Goal: Find contact information: Find contact information

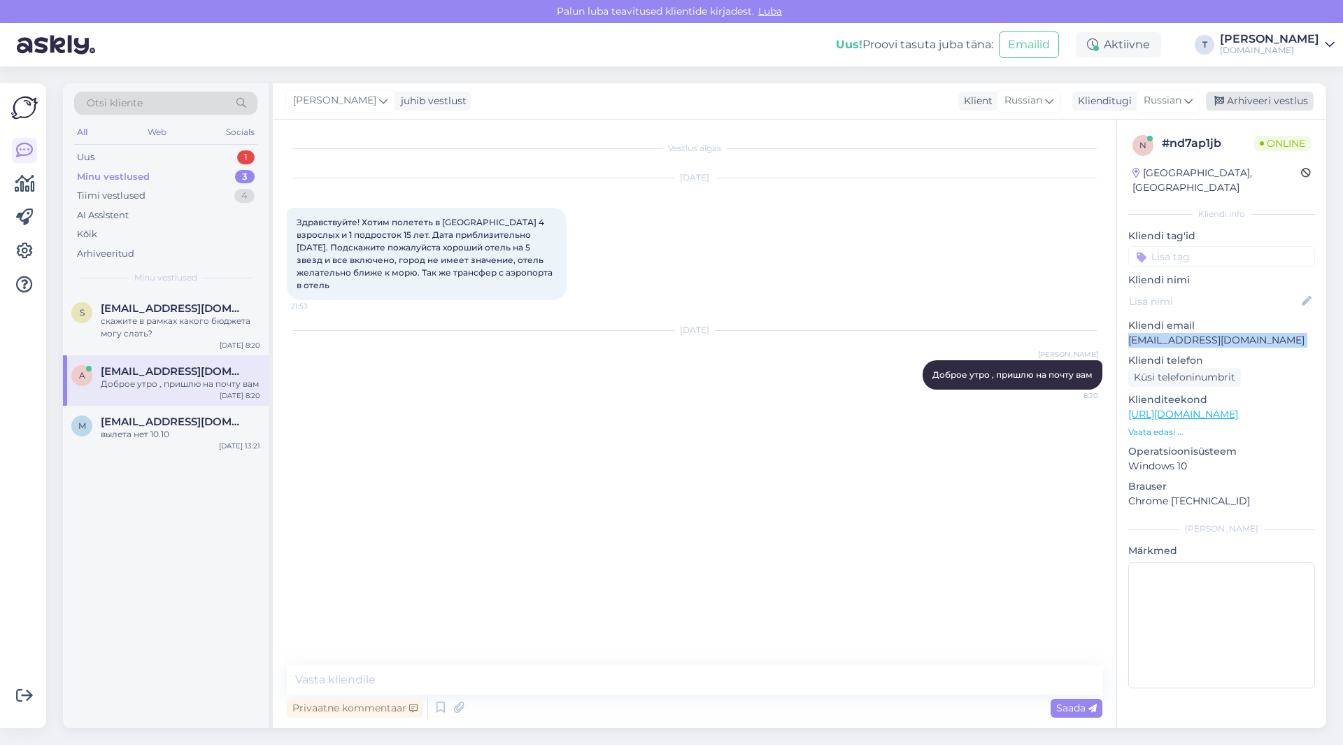
click at [1249, 98] on div "Arhiveeri vestlus" at bounding box center [1260, 101] width 108 height 19
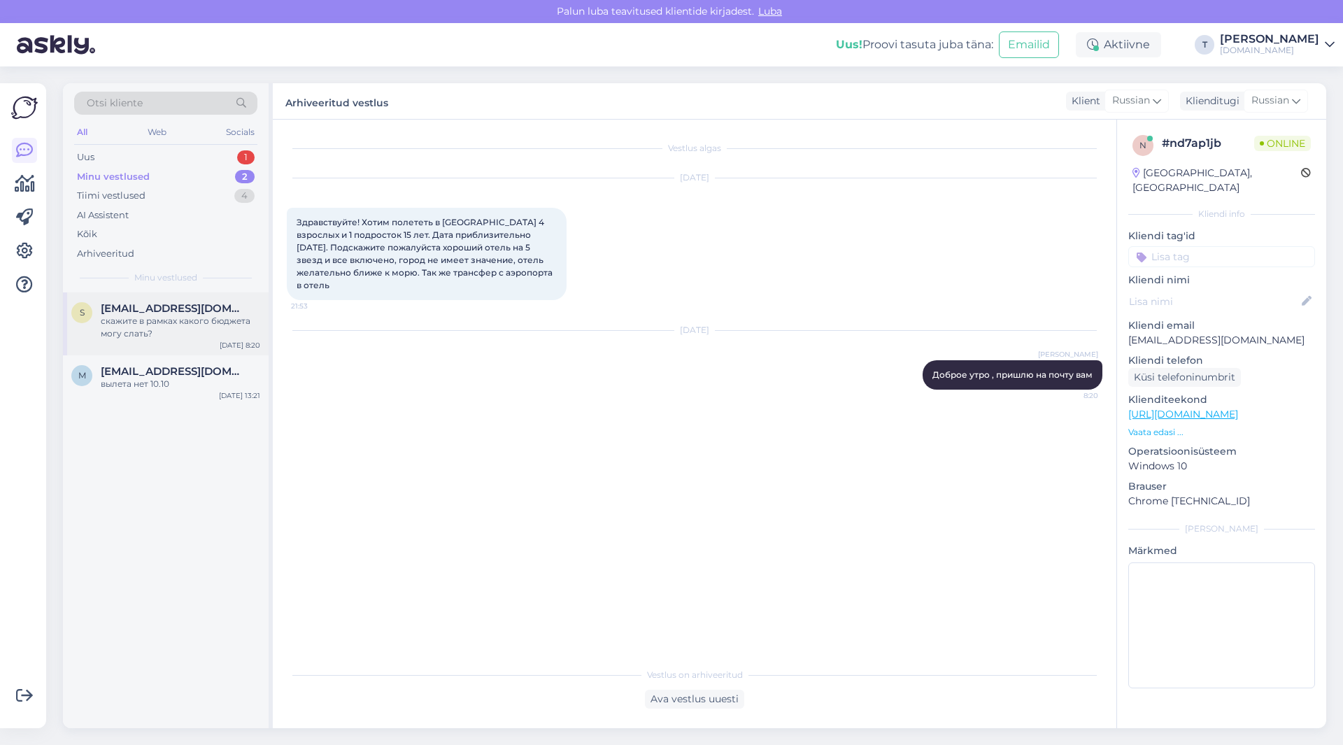
click at [149, 331] on div "скажите в рамках какого бюджета могу слать?" at bounding box center [180, 327] width 159 height 25
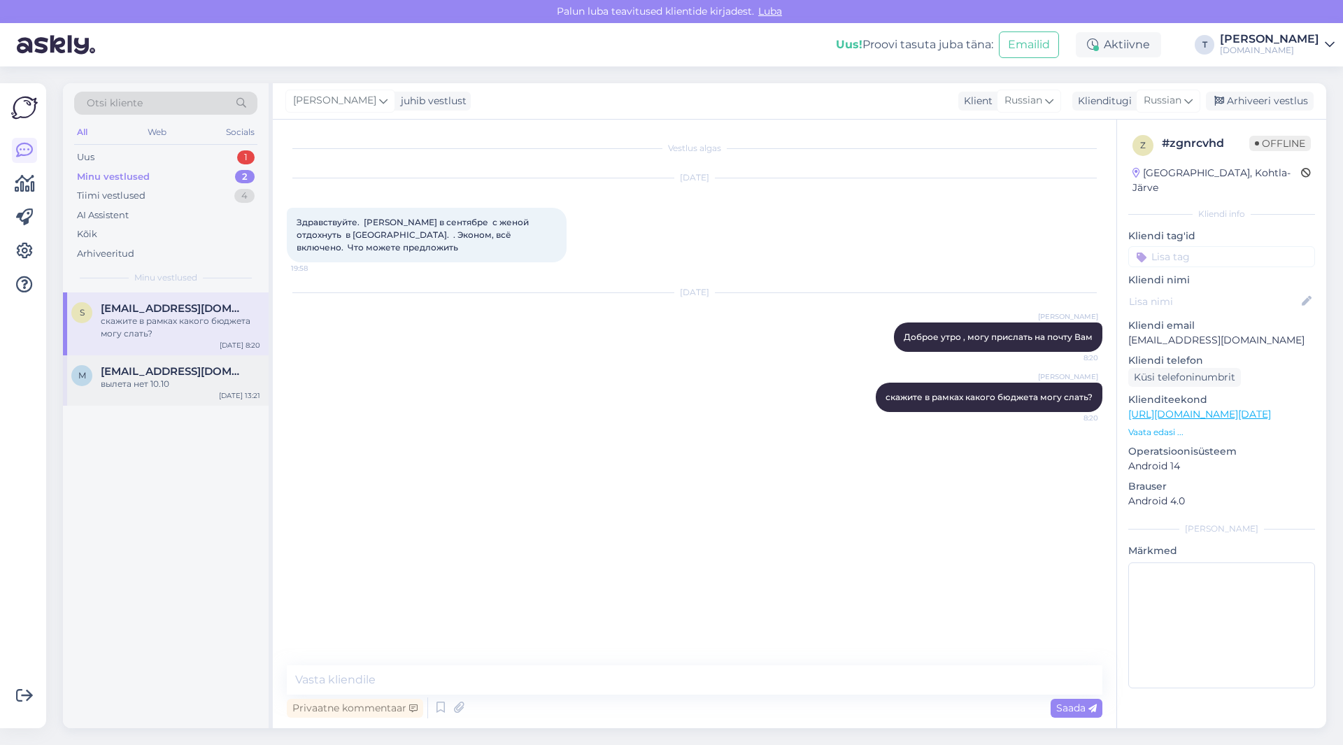
click at [166, 370] on span "[EMAIL_ADDRESS][DOMAIN_NAME]" at bounding box center [173, 371] width 145 height 13
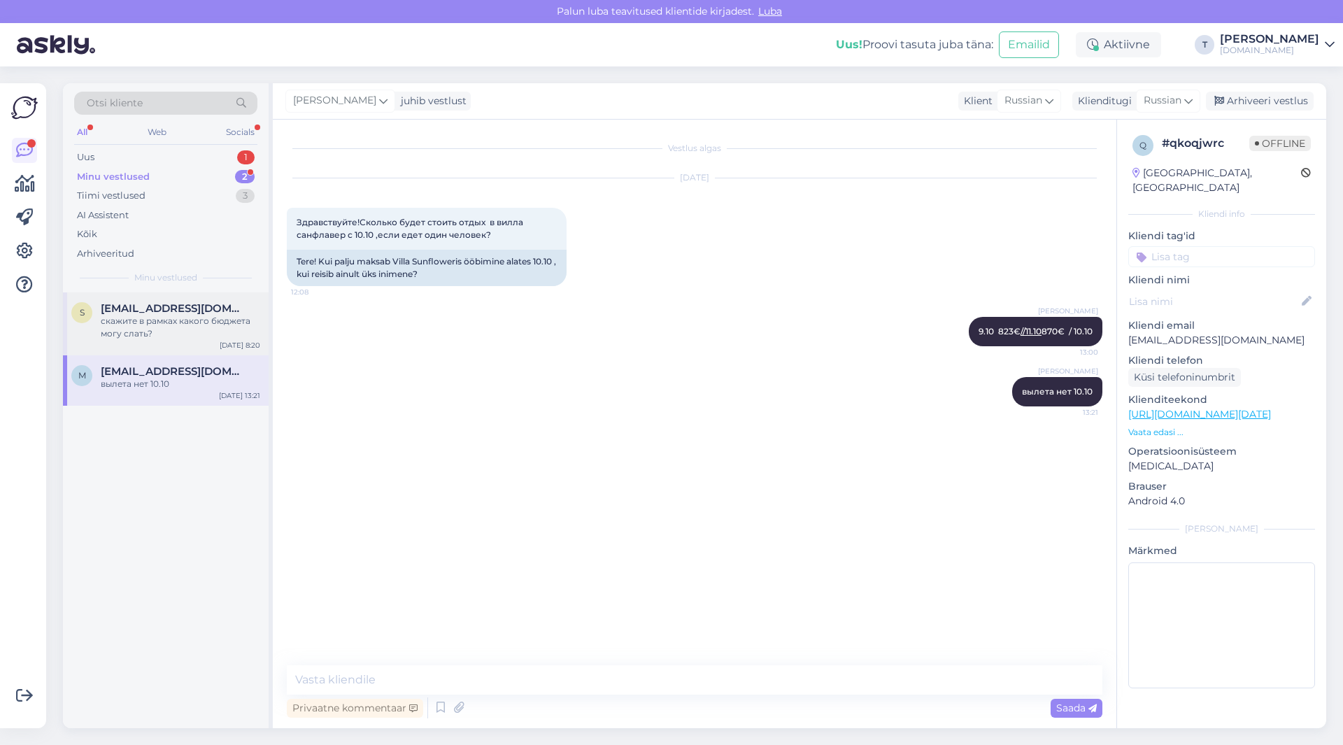
click at [216, 313] on div "[EMAIL_ADDRESS][DOMAIN_NAME]" at bounding box center [180, 308] width 159 height 13
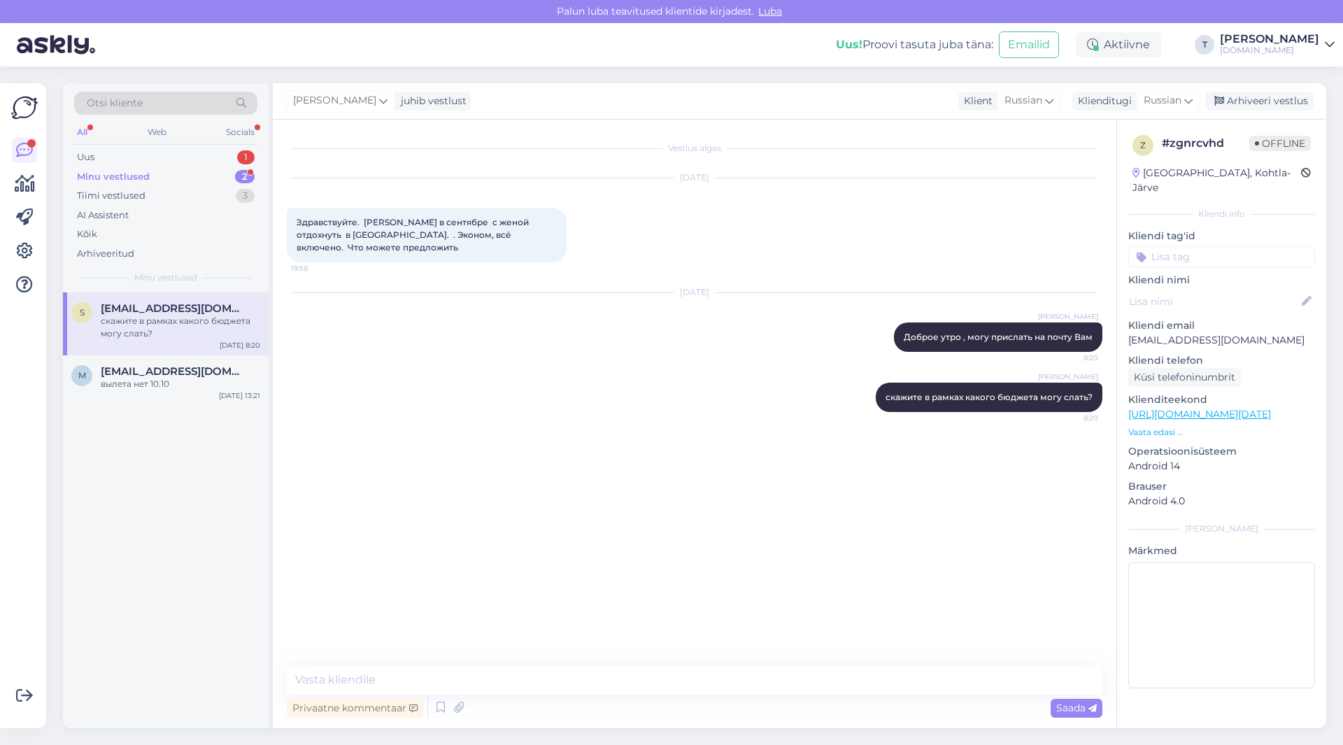
click at [1186, 333] on p "[EMAIL_ADDRESS][DOMAIN_NAME]" at bounding box center [1221, 340] width 187 height 15
copy p "[EMAIL_ADDRESS][DOMAIN_NAME]"
click at [1155, 426] on p "Vaata edasi ..." at bounding box center [1221, 432] width 187 height 13
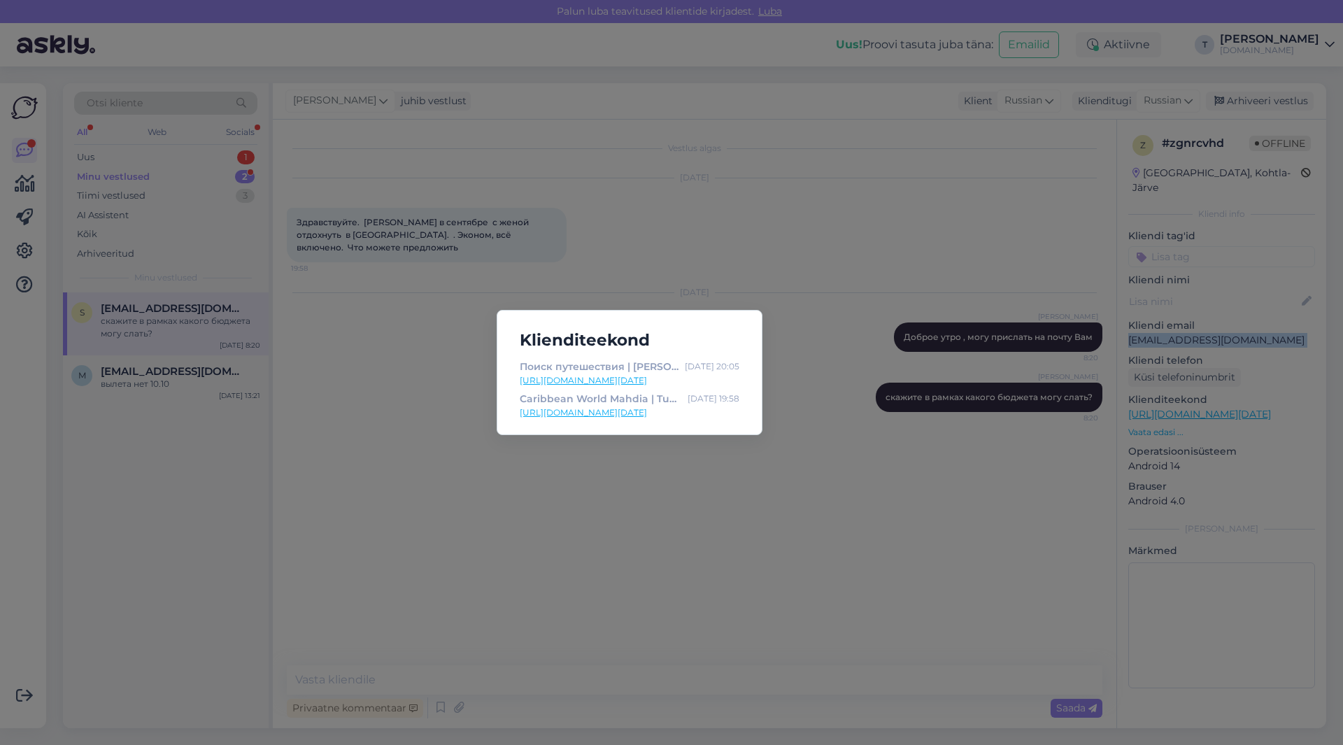
click at [623, 413] on link "[URL][DOMAIN_NAME][DATE]" at bounding box center [630, 412] width 220 height 13
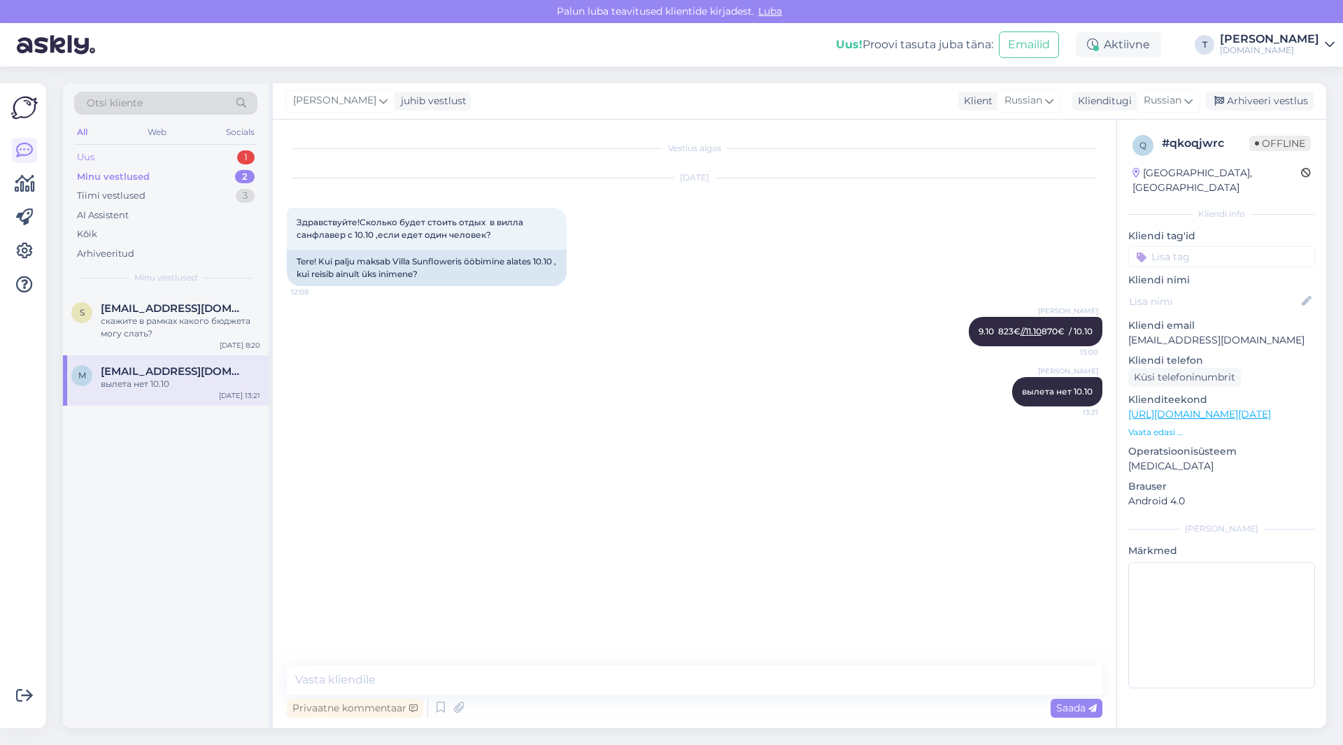
click at [166, 157] on div "Uus 1" at bounding box center [165, 158] width 183 height 20
